Goal: Navigation & Orientation: Find specific page/section

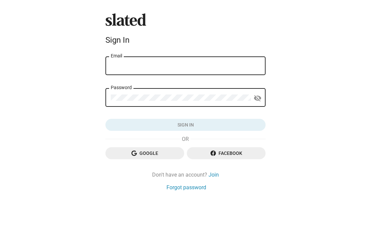
click at [164, 69] on input "Email" at bounding box center [185, 66] width 149 height 6
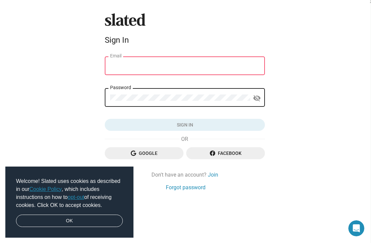
click at [156, 66] on input "Email" at bounding box center [184, 66] width 149 height 6
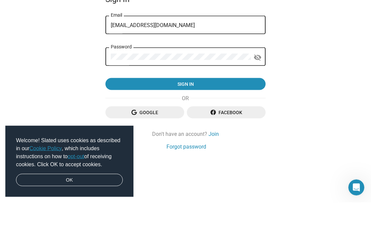
type input "[EMAIL_ADDRESS][DOMAIN_NAME]"
click at [254, 93] on mat-icon "visibility_off" at bounding box center [257, 98] width 8 height 10
click at [259, 93] on mat-icon "visibility" at bounding box center [257, 98] width 8 height 10
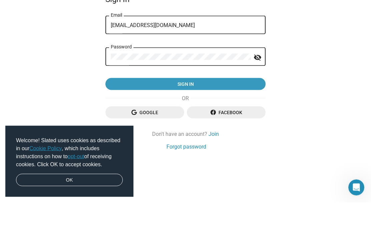
click at [210, 119] on span "Sign in" at bounding box center [185, 125] width 149 height 12
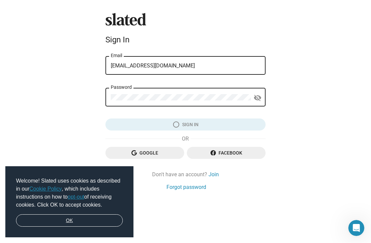
click at [93, 216] on link "OK" at bounding box center [69, 220] width 107 height 13
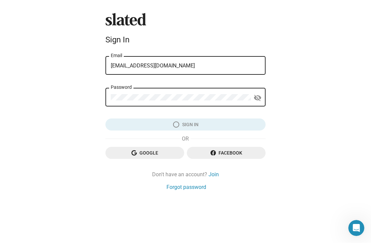
click at [74, 219] on link "OK" at bounding box center [69, 220] width 107 height 13
